Goal: Navigation & Orientation: Find specific page/section

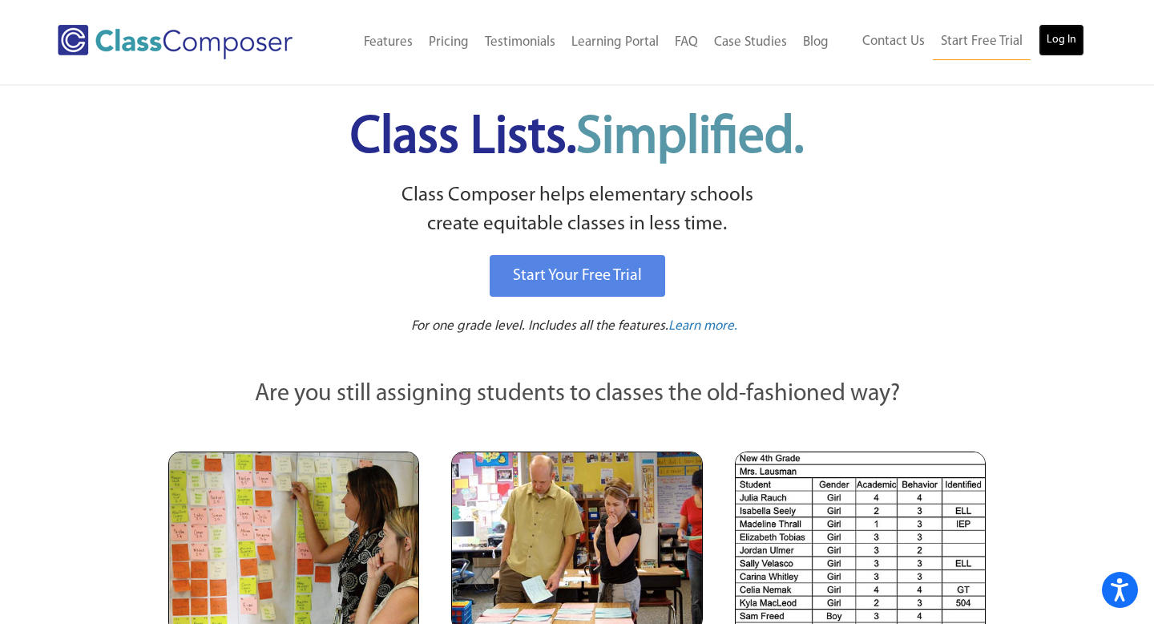
click at [1057, 37] on link "Log In" at bounding box center [1062, 40] width 46 height 32
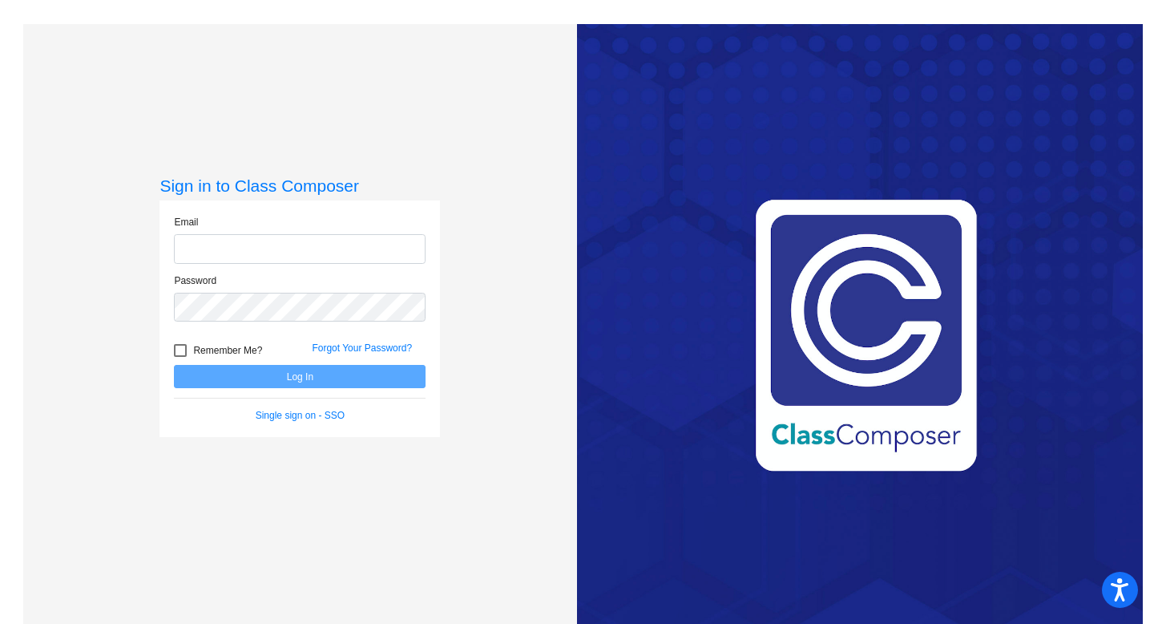
type input "[EMAIL_ADDRESS][DOMAIN_NAME]"
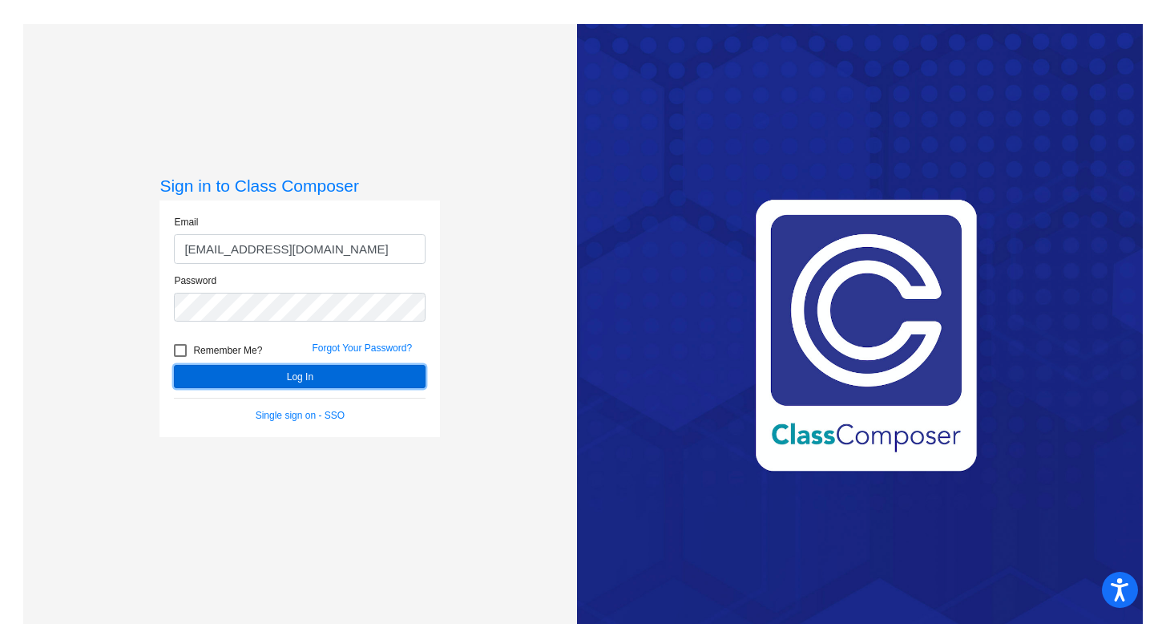
click at [247, 382] on button "Log In" at bounding box center [300, 376] width 252 height 23
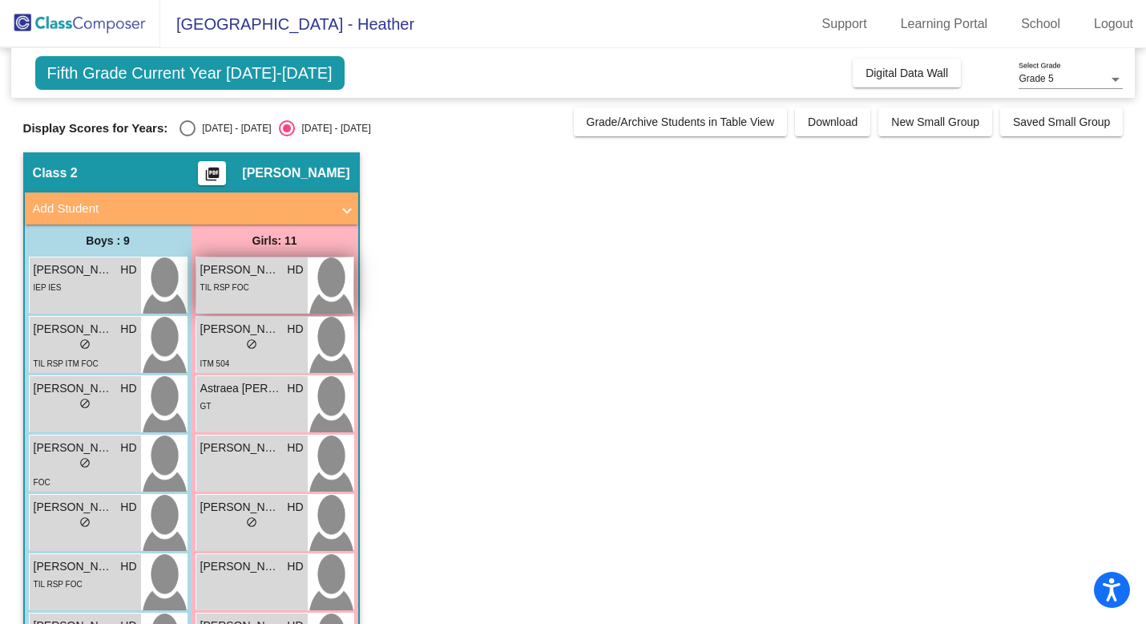
click at [257, 290] on div "TIL RSP FOC" at bounding box center [251, 286] width 103 height 17
